Goal: Task Accomplishment & Management: Complete application form

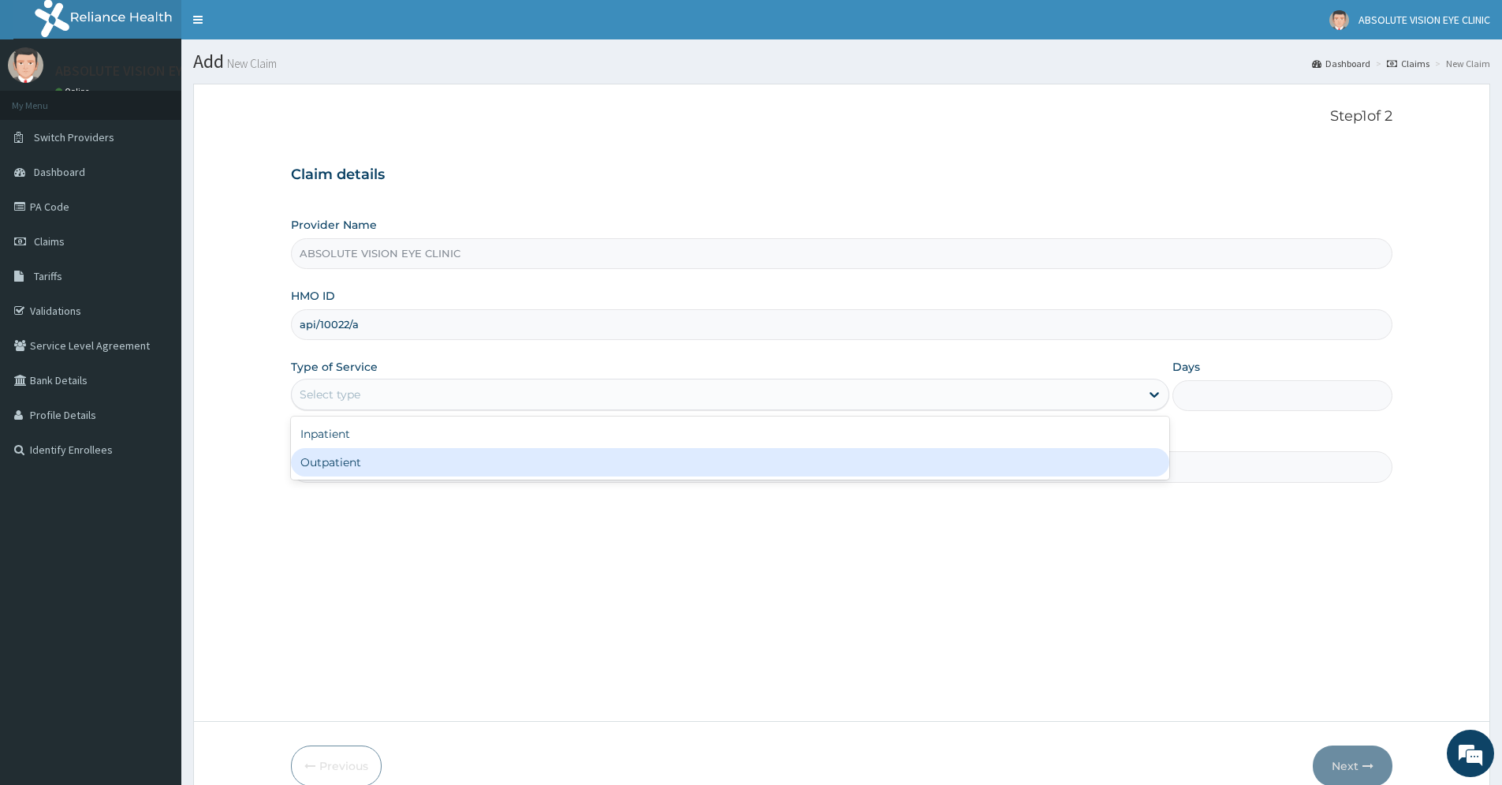
click at [540, 458] on div "Outpatient" at bounding box center [730, 462] width 879 height 28
type input "1"
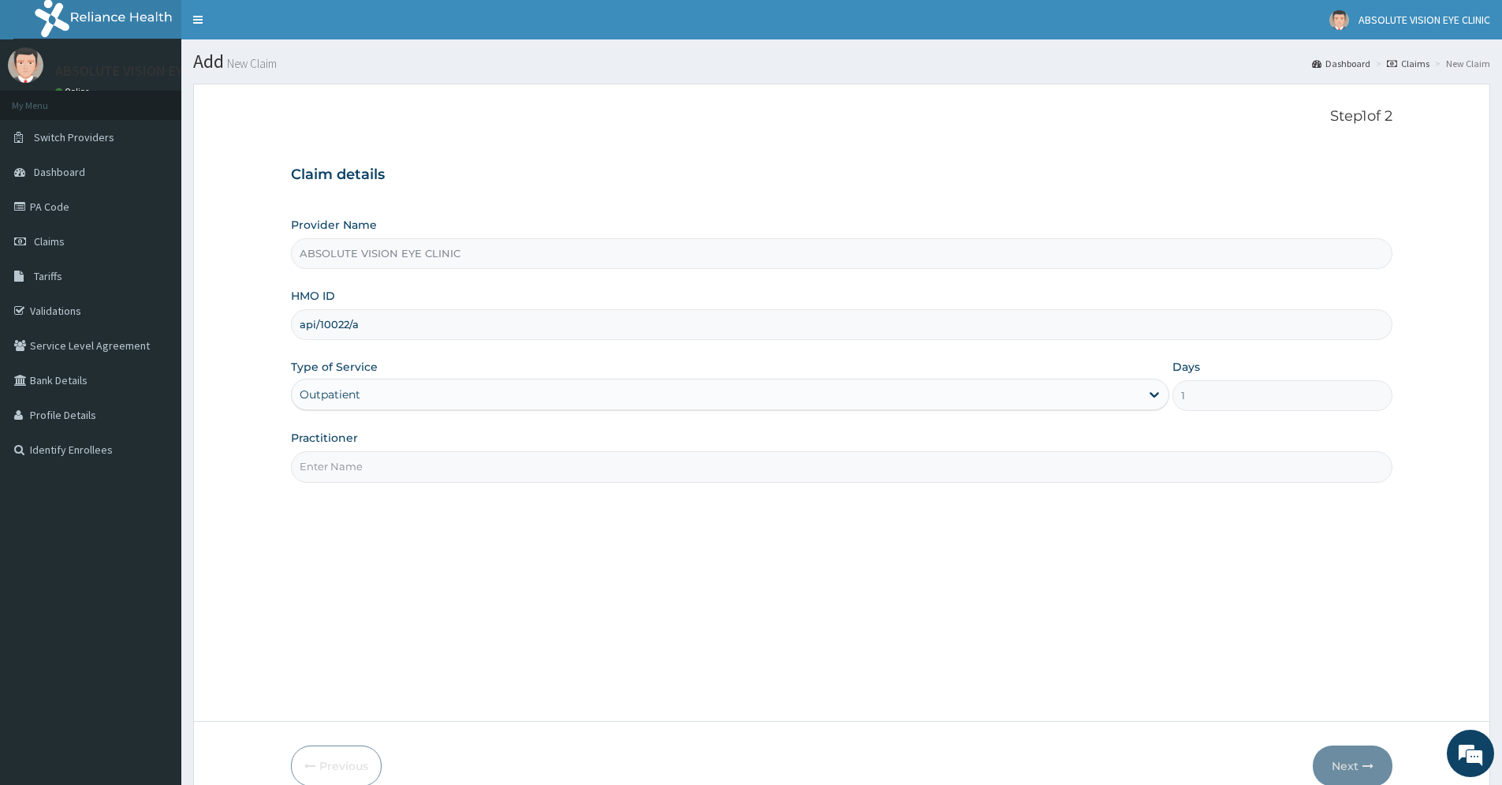
click at [514, 469] on input "Practitioner" at bounding box center [842, 466] width 1102 height 31
type input "[PERSON_NAME]"
click at [1343, 763] on button "Next" at bounding box center [1353, 765] width 80 height 41
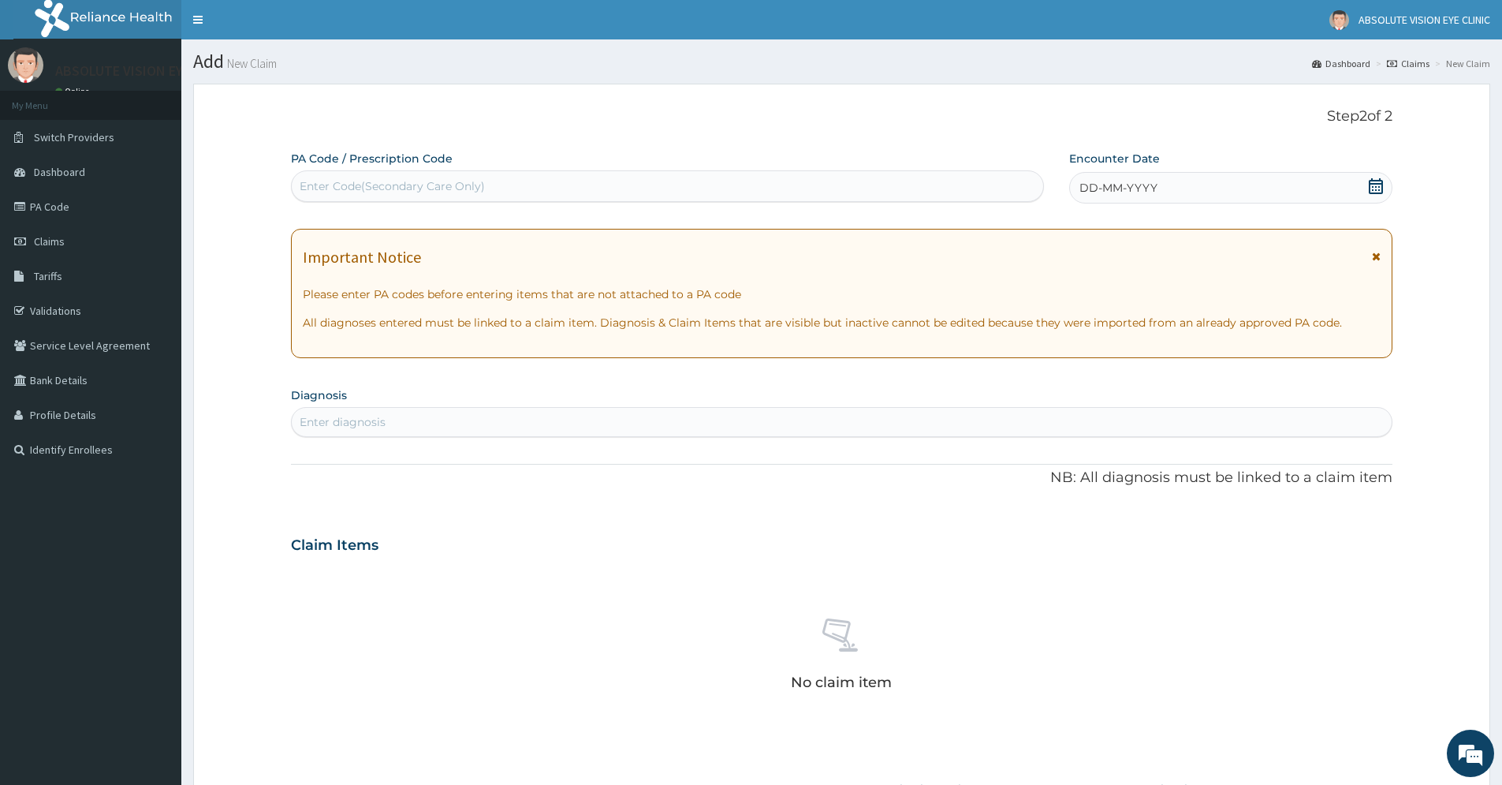
click at [410, 182] on div "Enter Code(Secondary Care Only)" at bounding box center [392, 186] width 185 height 16
type input "PA/B6F192"
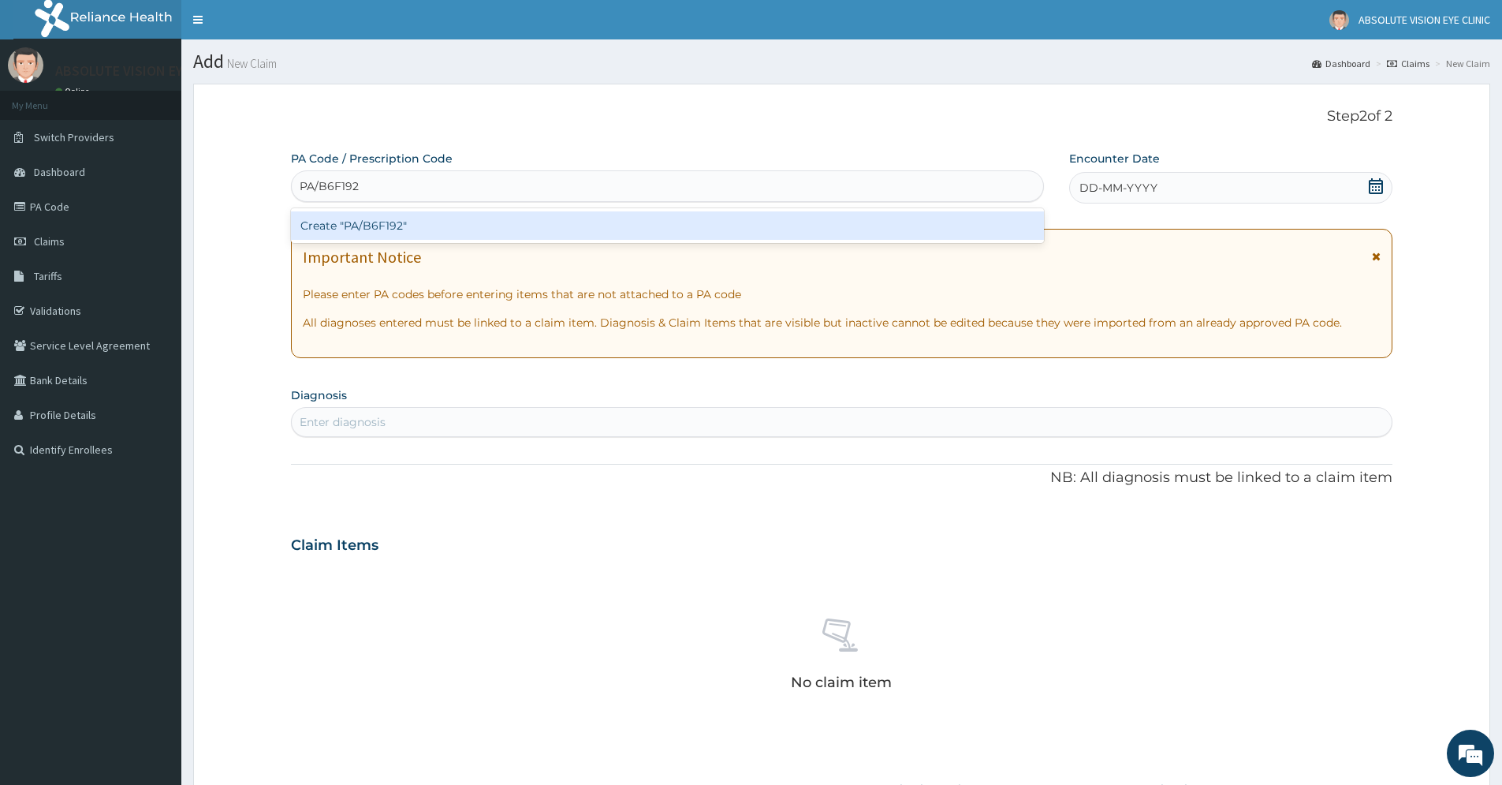
click at [476, 220] on div "Create "PA/B6F192"" at bounding box center [667, 225] width 753 height 28
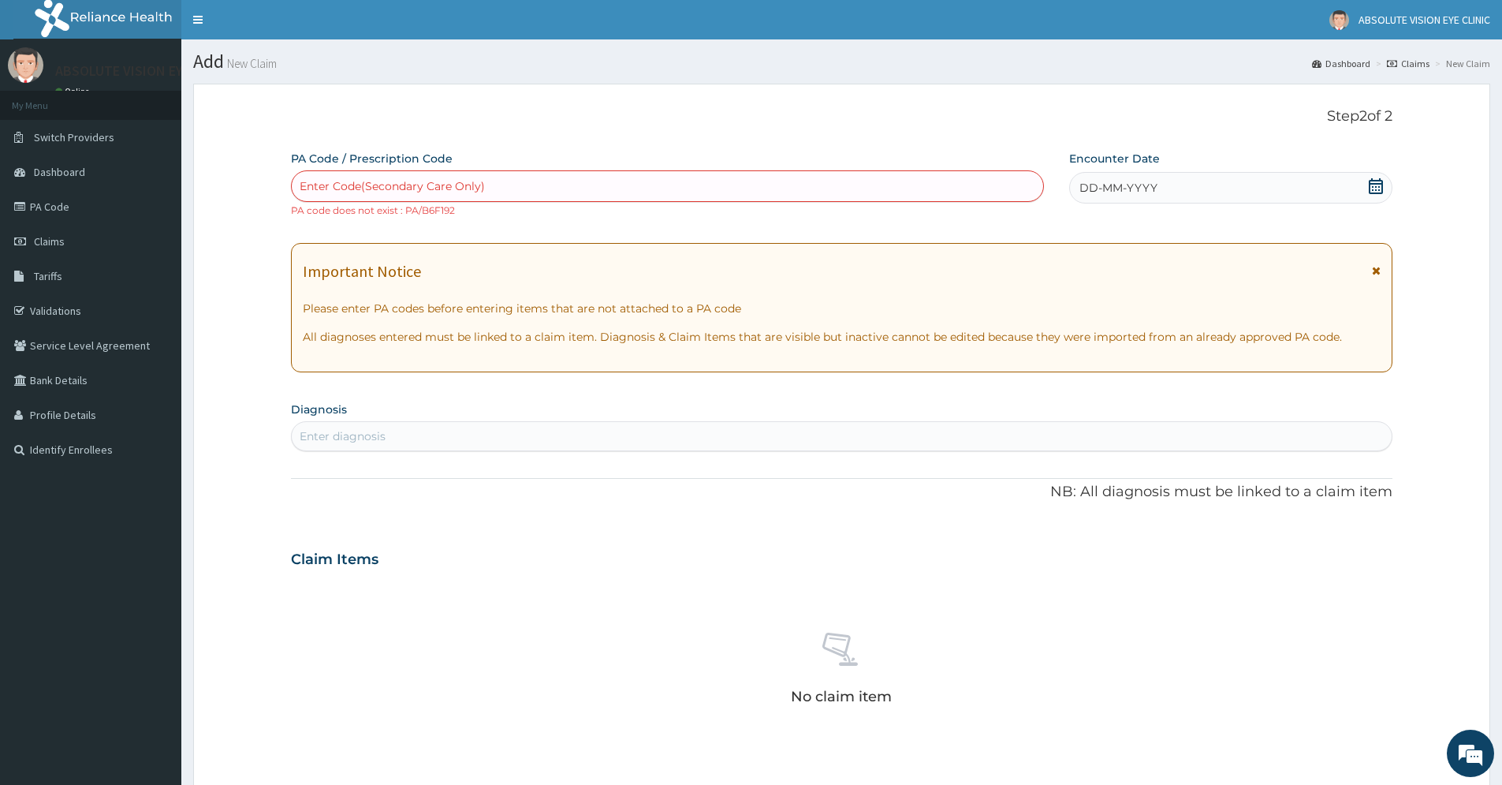
click at [379, 188] on div "Enter Code(Secondary Care Only)" at bounding box center [392, 186] width 185 height 16
type input "PA/36F192"
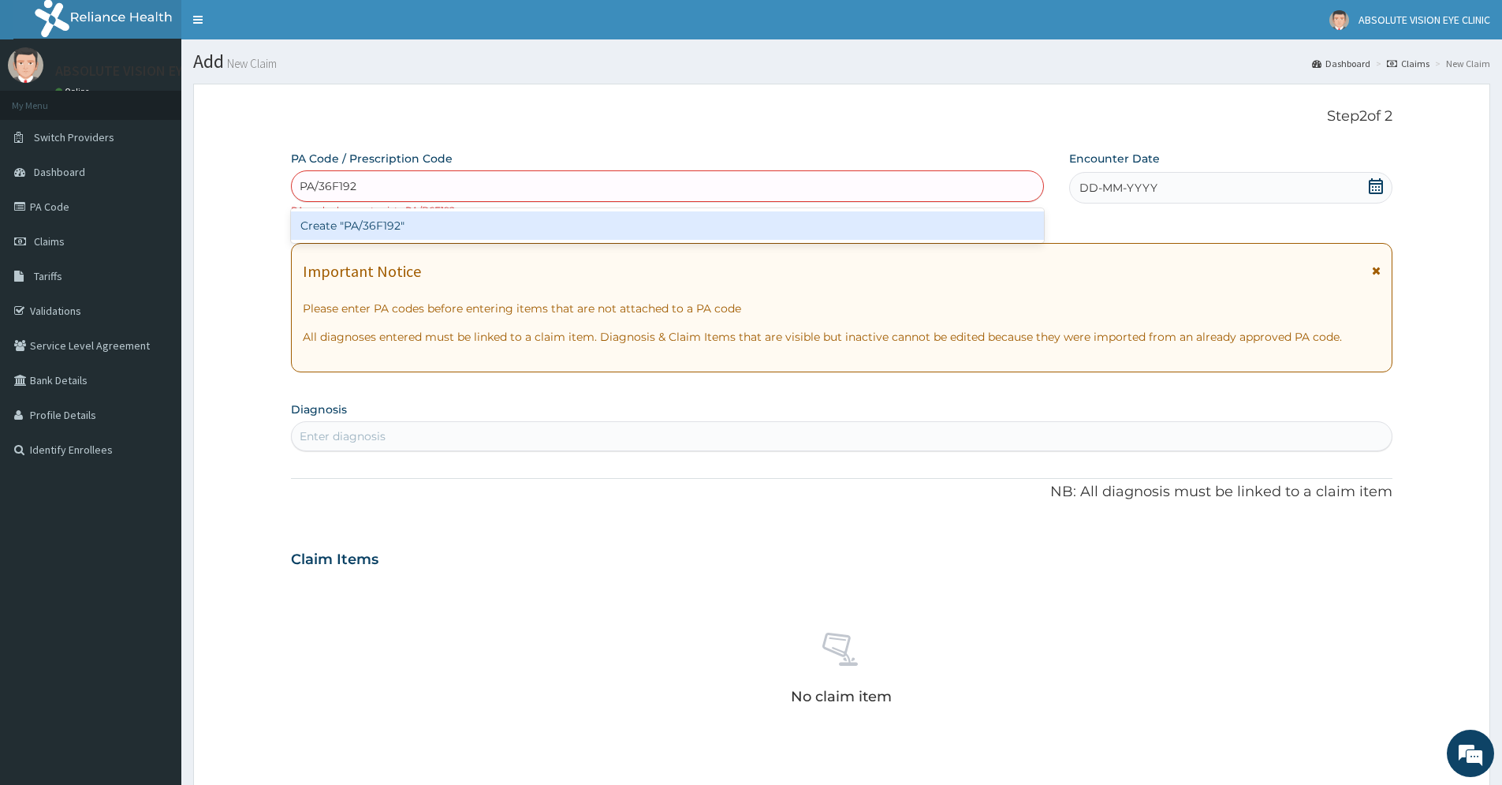
click at [382, 226] on div "Create "PA/36F192"" at bounding box center [667, 225] width 753 height 28
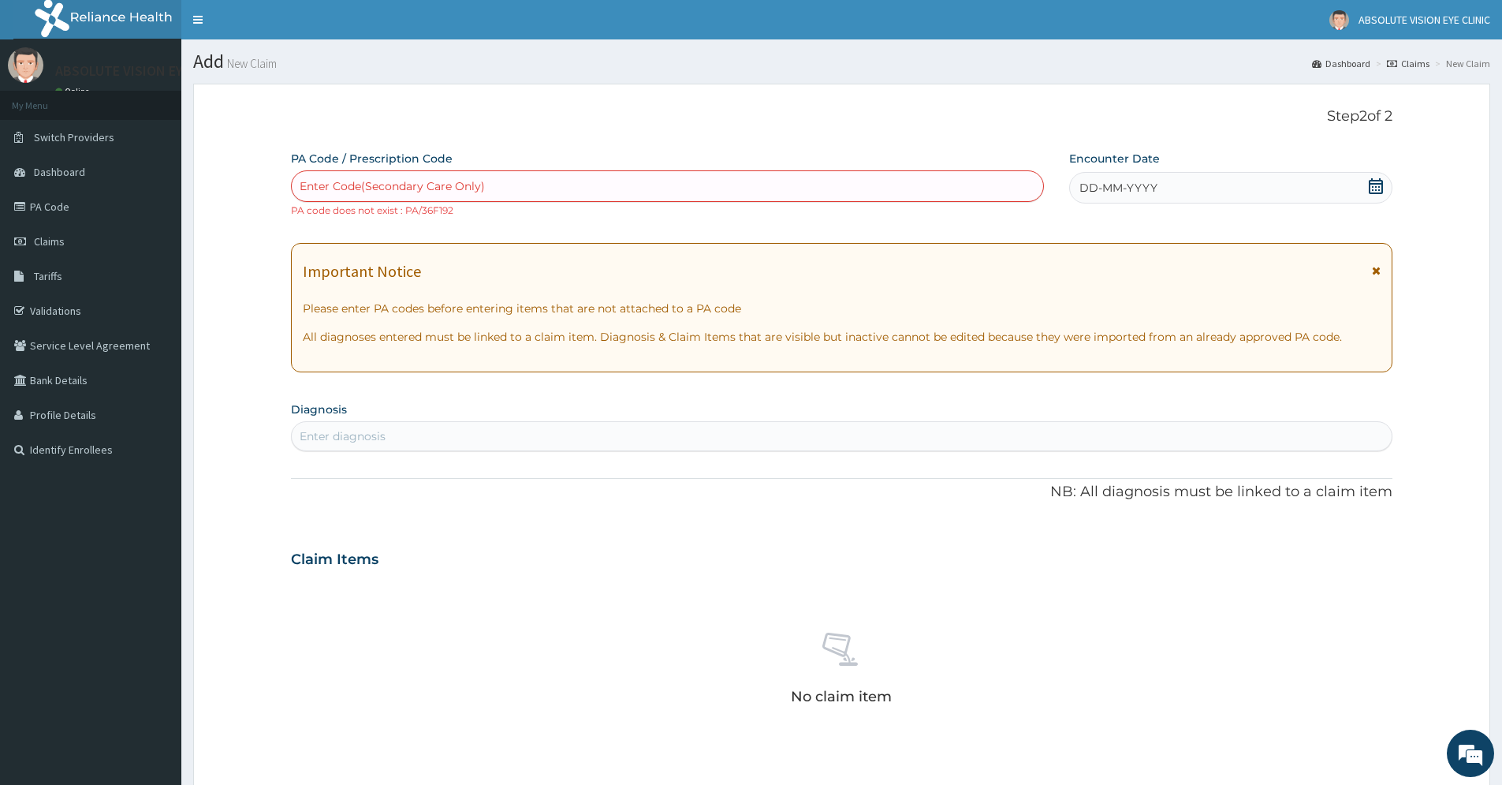
click at [383, 184] on div "Enter Code(Secondary Care Only)" at bounding box center [392, 186] width 185 height 16
type input "PA/B6F19A"
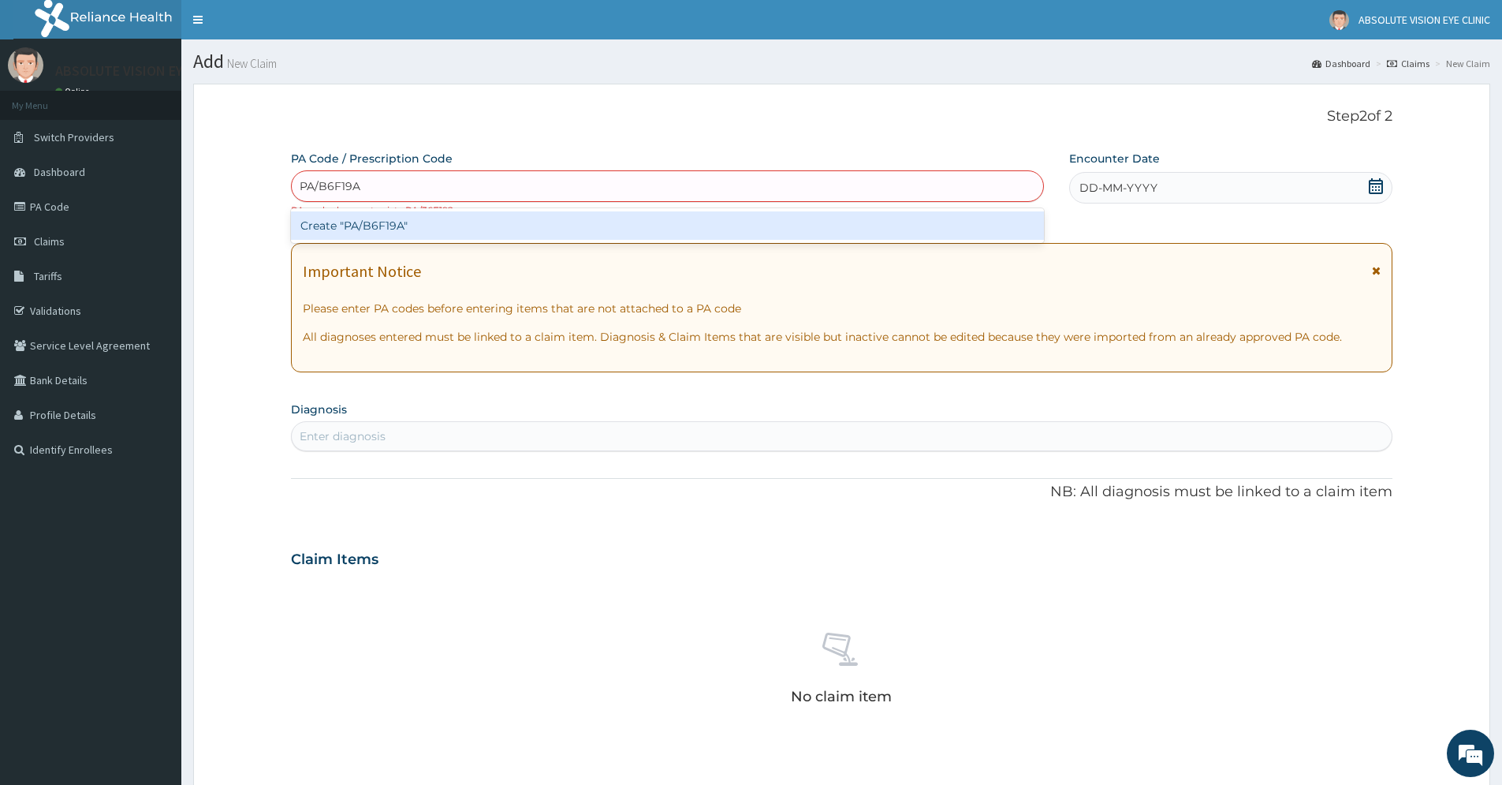
click at [411, 238] on div "Create "PA/B6F19A"" at bounding box center [667, 225] width 753 height 28
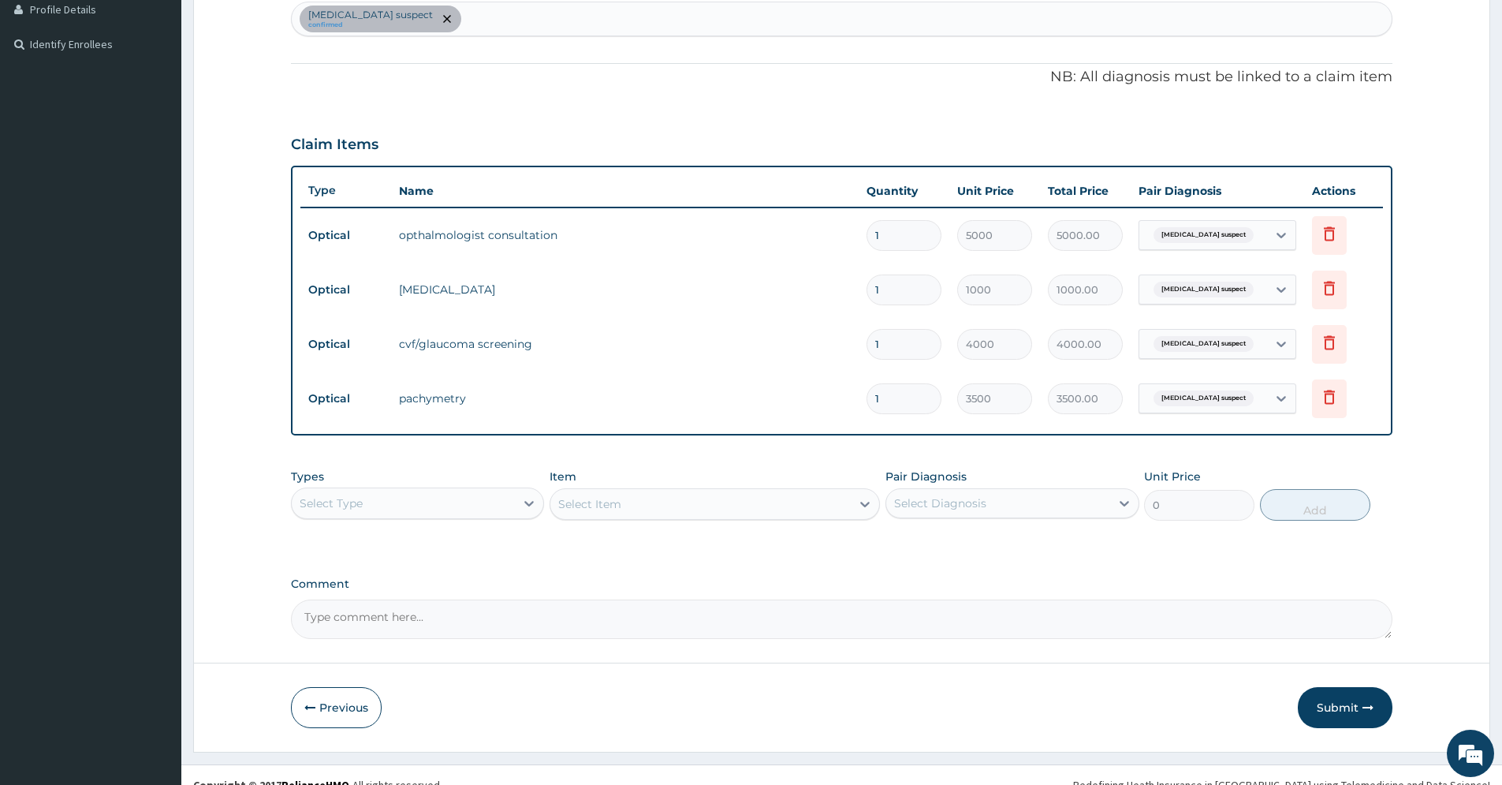
scroll to position [425, 0]
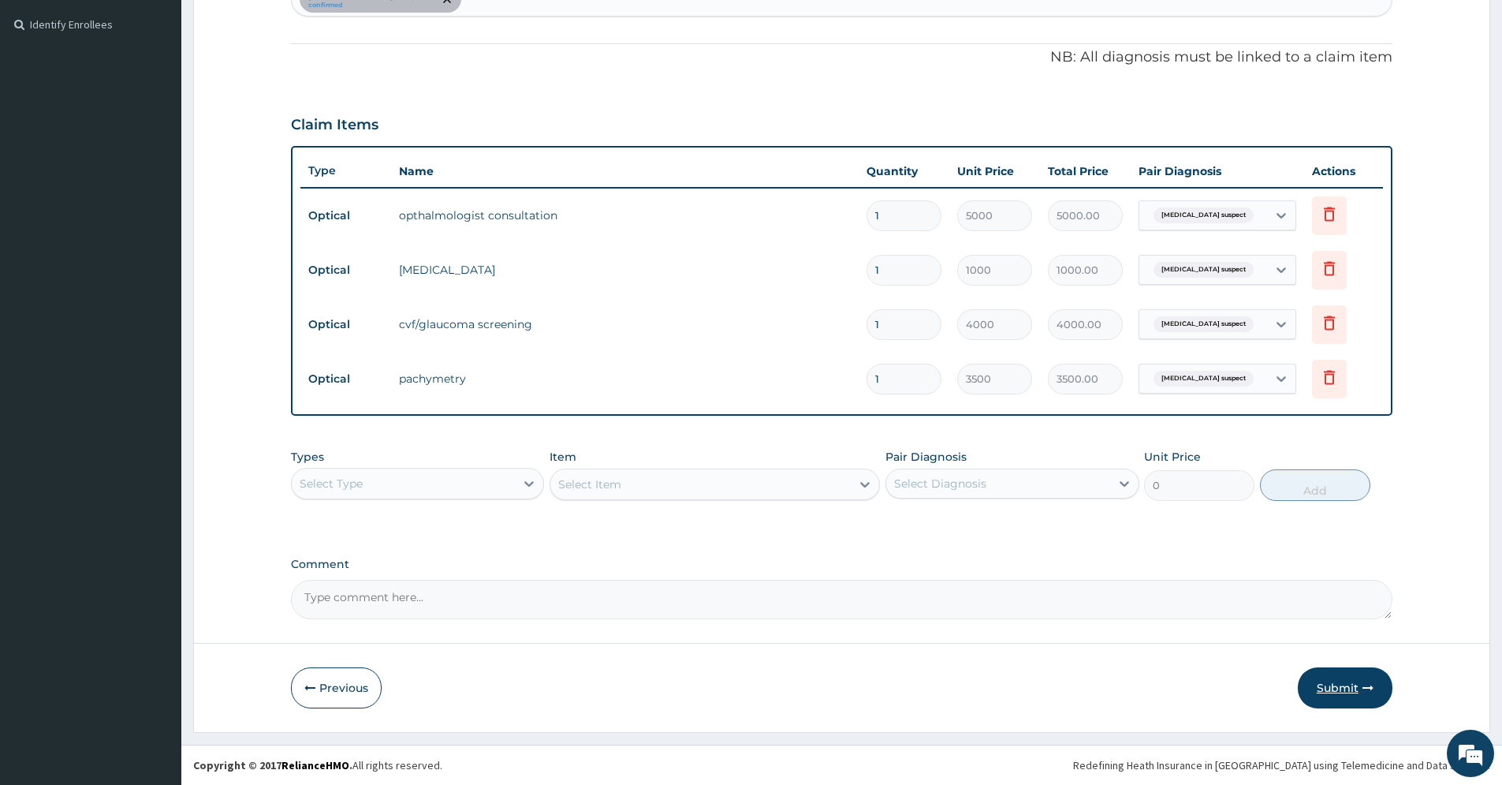
click at [1339, 683] on button "Submit" at bounding box center [1345, 687] width 95 height 41
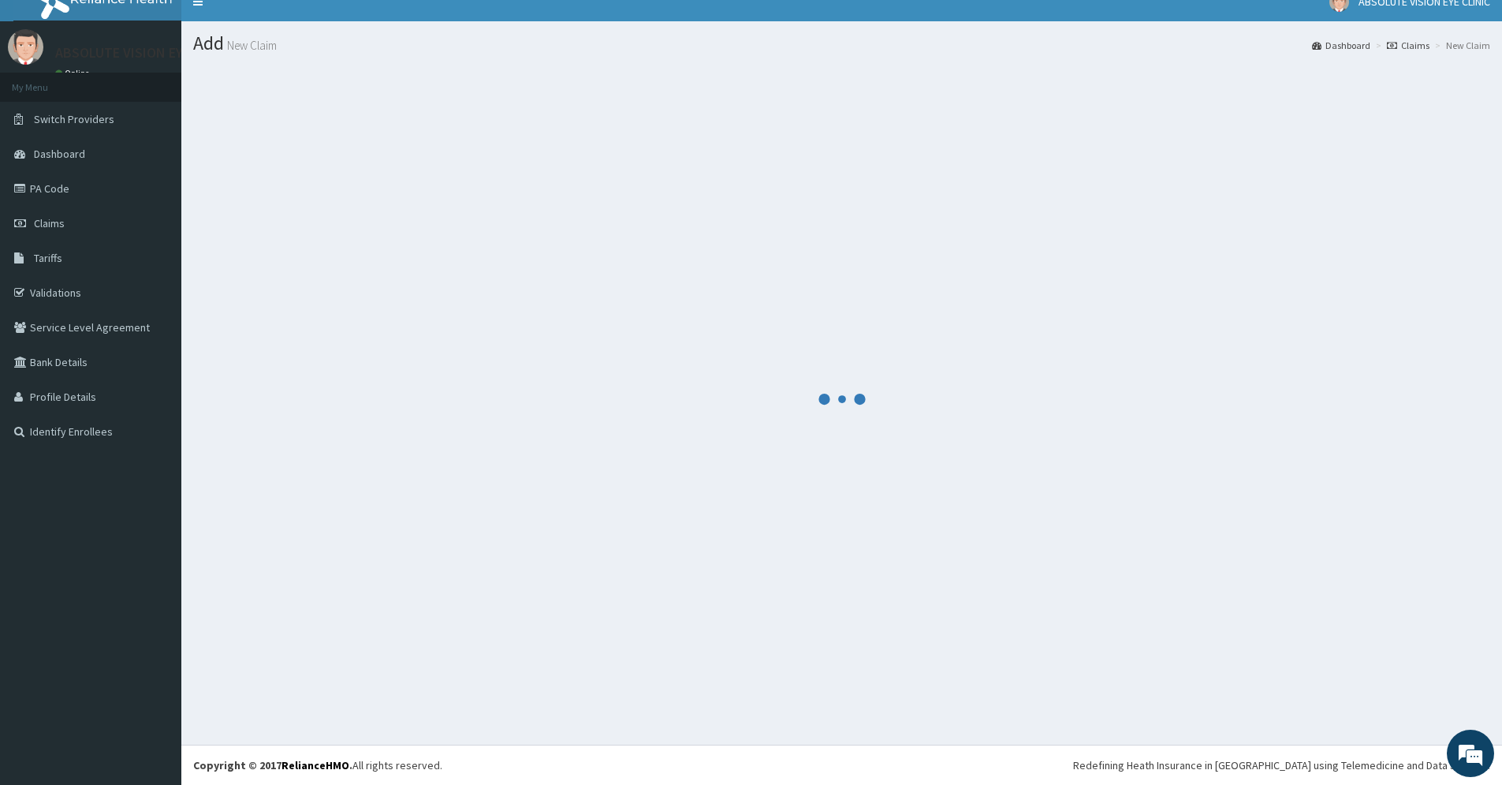
scroll to position [18, 0]
